Goal: Task Accomplishment & Management: Use online tool/utility

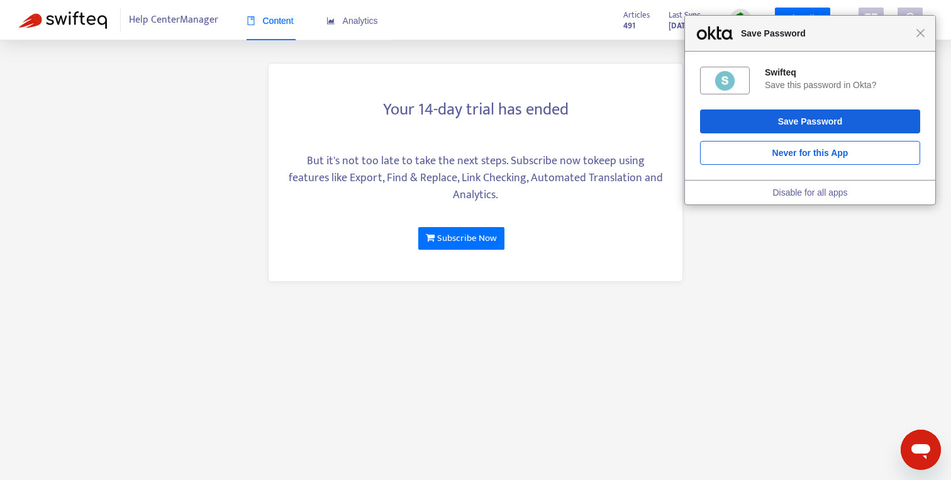
click at [911, 37] on span "Save Password" at bounding box center [825, 33] width 181 height 15
click at [926, 42] on div "Close Save Password" at bounding box center [810, 34] width 250 height 36
